Goal: Task Accomplishment & Management: Use online tool/utility

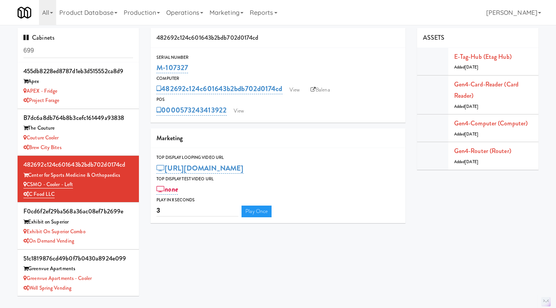
click at [67, 50] on input "699" at bounding box center [78, 51] width 110 height 14
click at [178, 12] on link "Operations" at bounding box center [184, 12] width 43 height 25
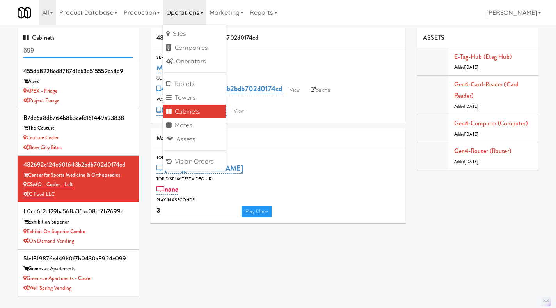
click at [49, 49] on input "699" at bounding box center [78, 51] width 110 height 14
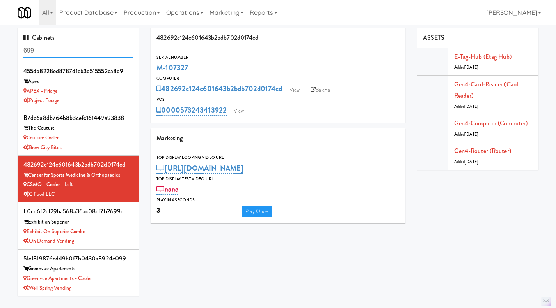
click at [49, 49] on input "699" at bounding box center [78, 51] width 110 height 14
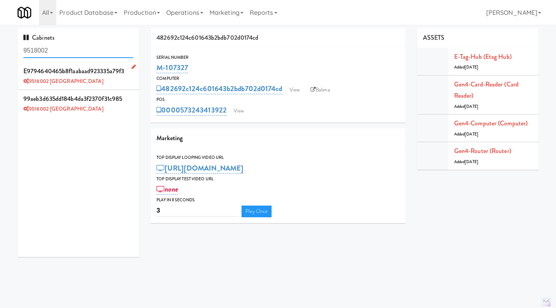
type input "9518002"
click at [103, 85] on div "9518002 [GEOGRAPHIC_DATA]" at bounding box center [78, 82] width 110 height 10
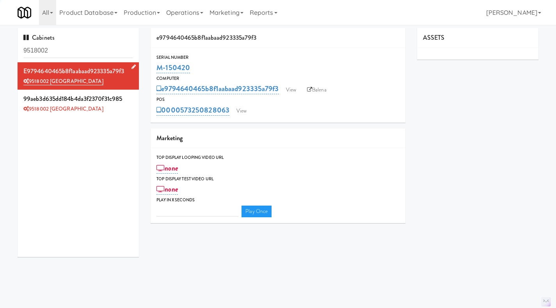
type input "3"
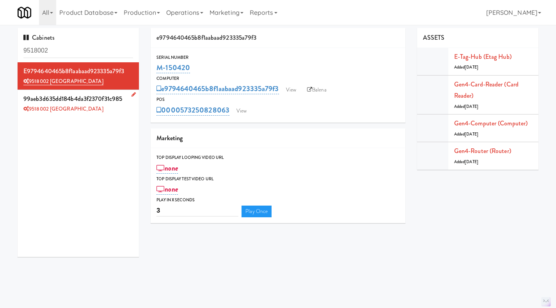
click at [105, 114] on li "99aeb3d635dd184b4da3f2370f31c985 9518002 [GEOGRAPHIC_DATA]" at bounding box center [78, 103] width 121 height 27
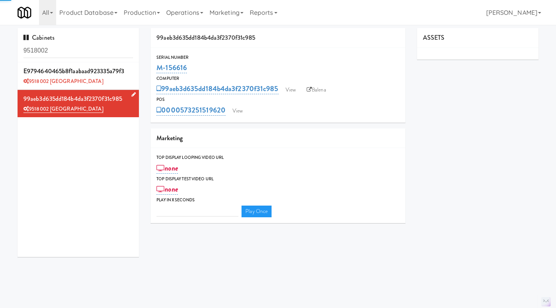
type input "3"
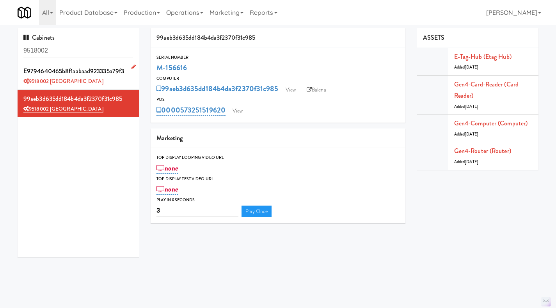
click at [110, 81] on div "9518002 [GEOGRAPHIC_DATA]" at bounding box center [78, 82] width 110 height 10
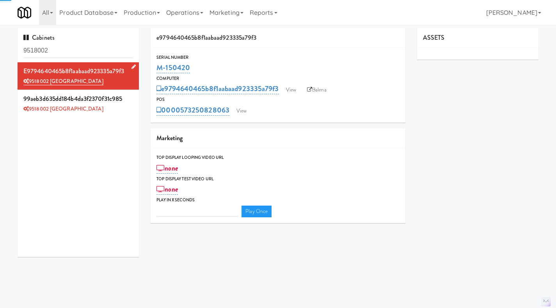
type input "3"
